Goal: Transaction & Acquisition: Purchase product/service

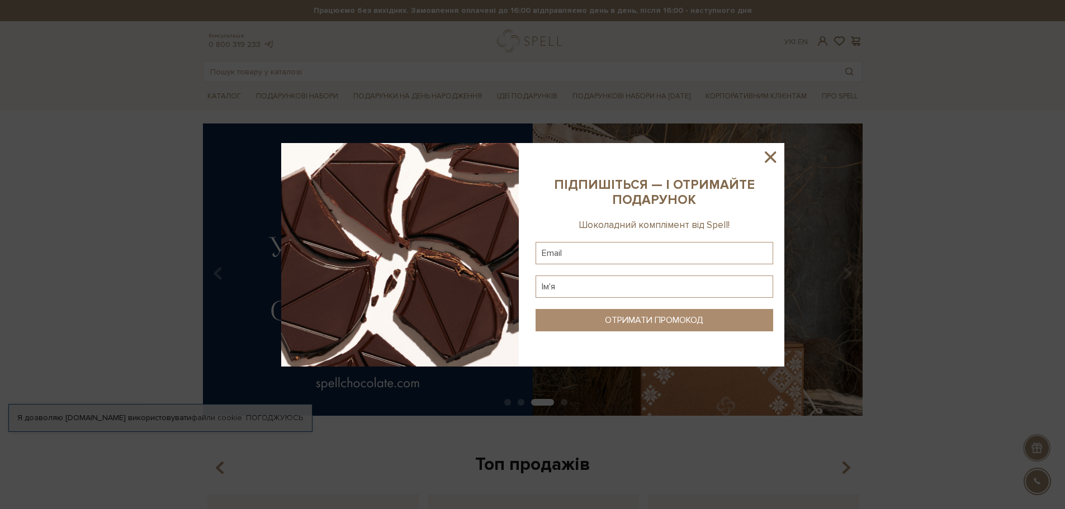
click at [768, 159] on icon at bounding box center [770, 157] width 11 height 11
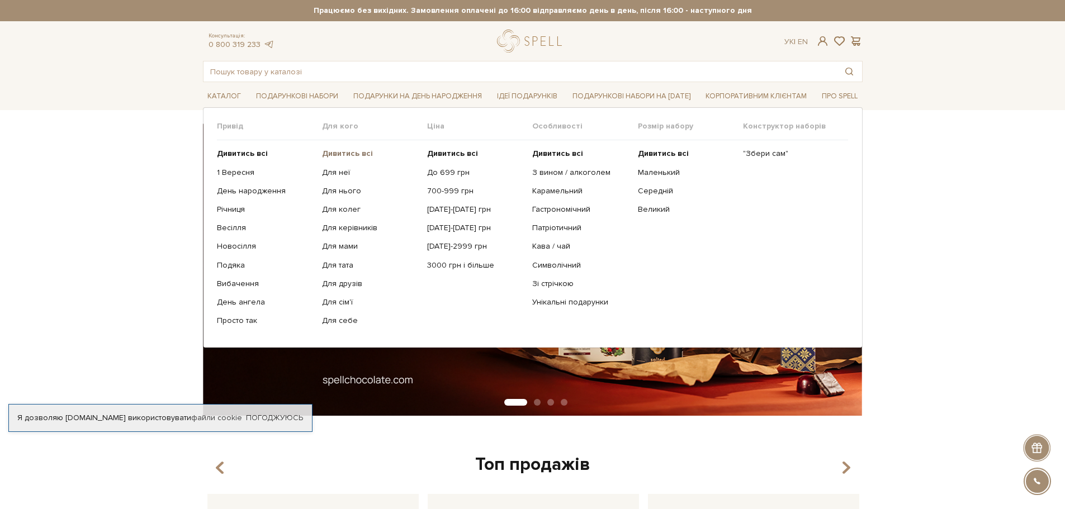
click at [350, 157] on b "Дивитись всі" at bounding box center [347, 154] width 51 height 10
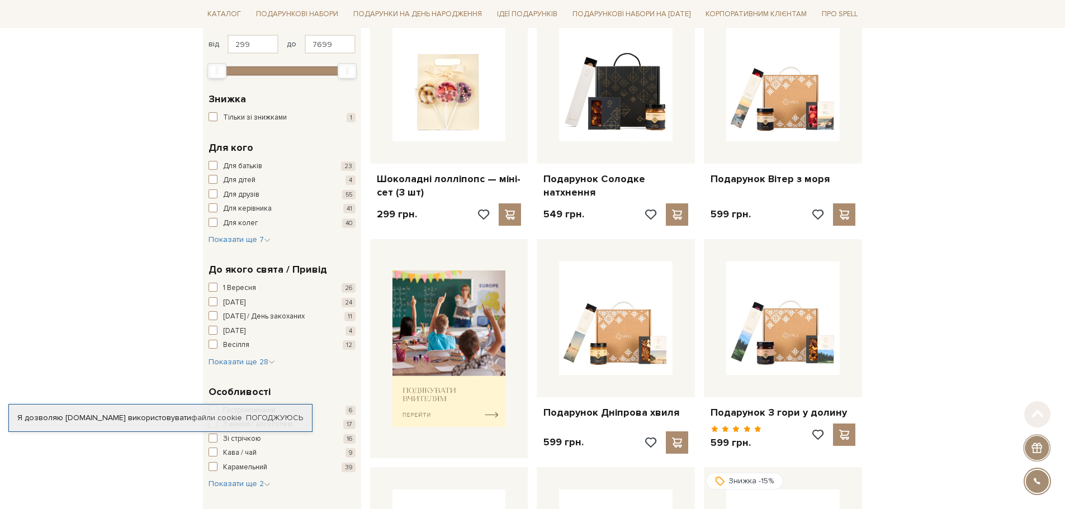
scroll to position [224, 0]
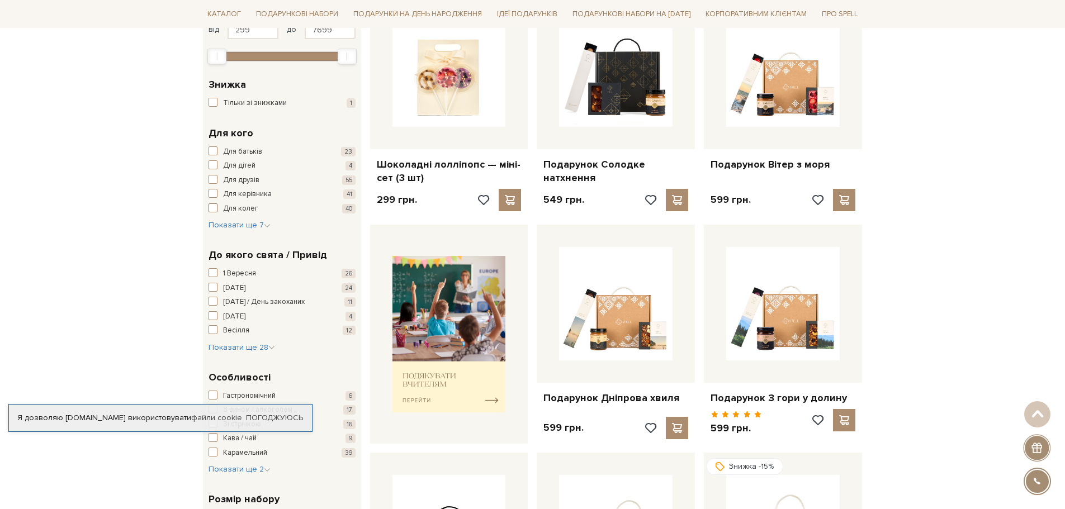
click at [253, 209] on span "Для колег" at bounding box center [240, 209] width 35 height 11
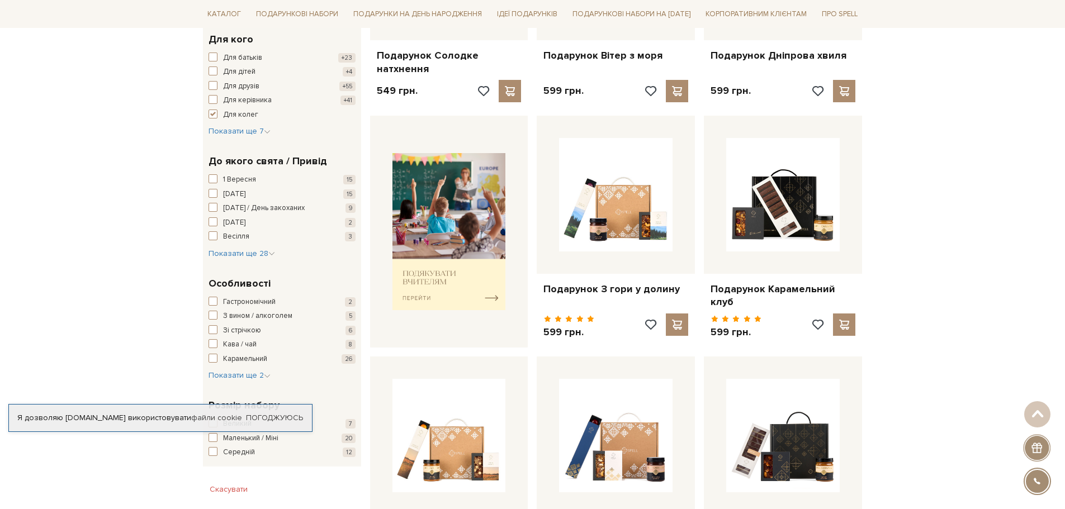
scroll to position [336, 0]
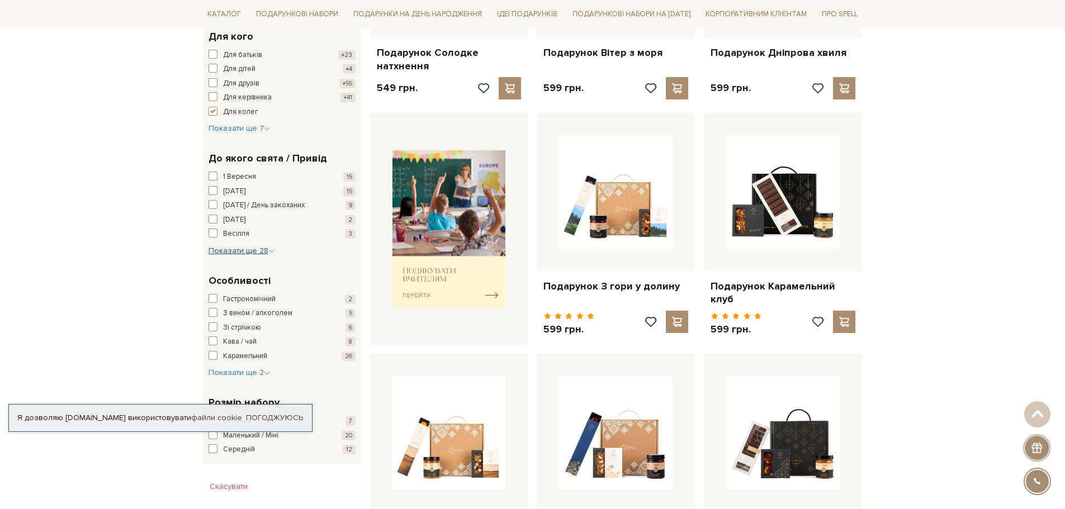
click at [252, 253] on span "Показати ще 28" at bounding box center [242, 251] width 67 height 10
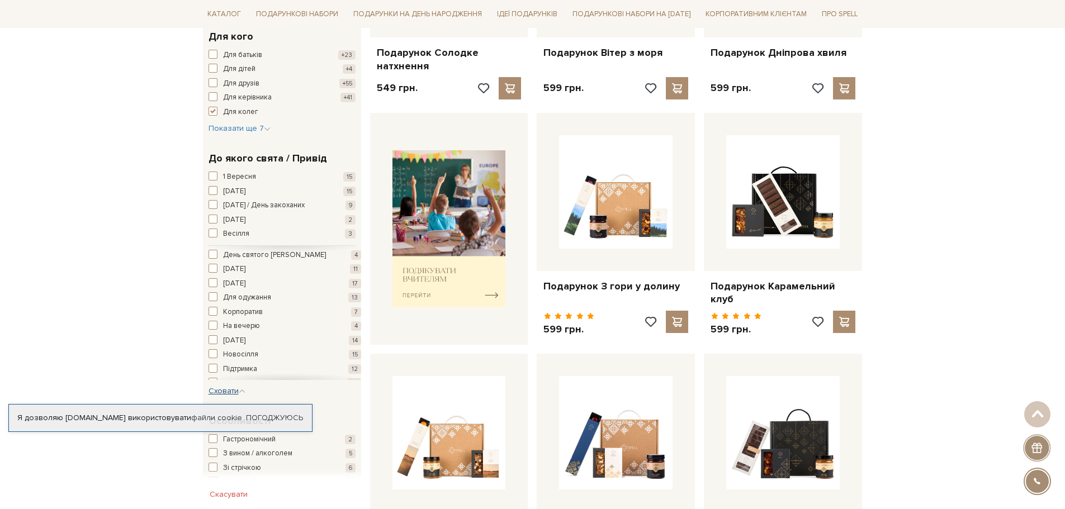
scroll to position [148, 0]
click at [213, 304] on span "button" at bounding box center [213, 304] width 9 height 9
